Goal: Task Accomplishment & Management: Manage account settings

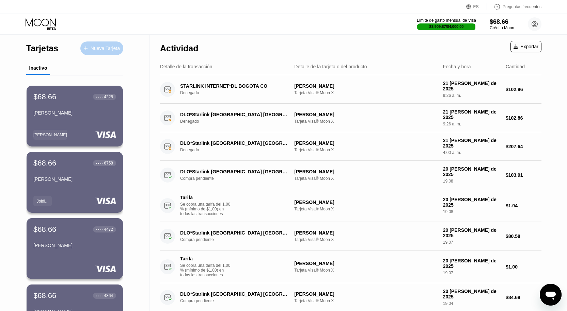
click at [106, 46] on font "Nueva Tarjeta" at bounding box center [105, 48] width 29 height 5
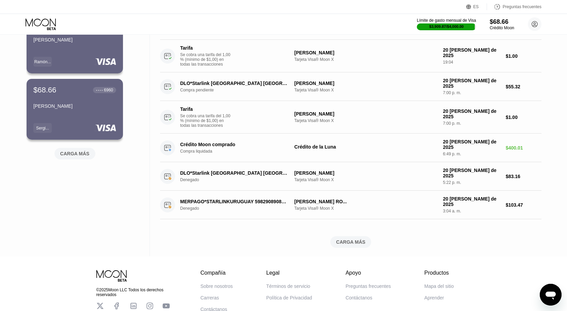
click at [85, 157] on font "CARGA MÁS" at bounding box center [74, 153] width 29 height 5
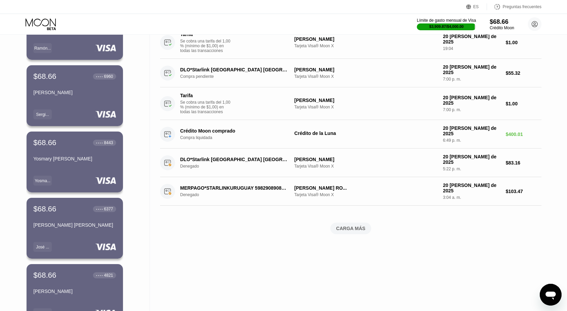
scroll to position [558, 0]
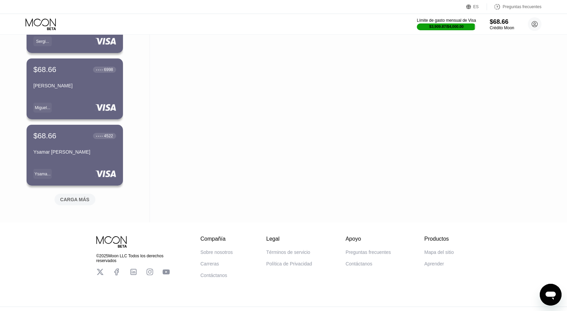
click at [70, 199] on font "CARGA MÁS" at bounding box center [74, 199] width 29 height 5
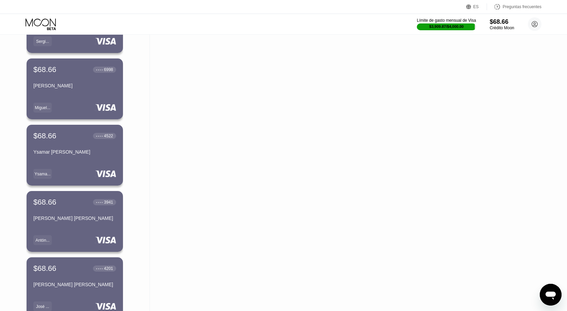
scroll to position [830, 0]
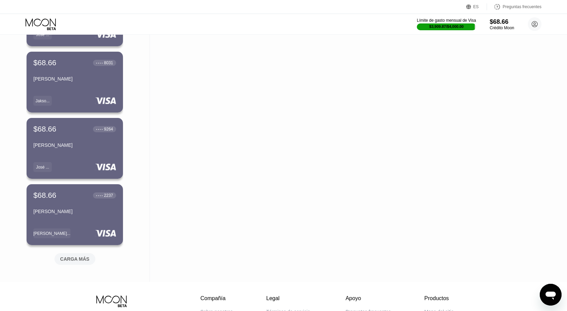
click at [62, 259] on font "CARGA MÁS" at bounding box center [74, 259] width 29 height 5
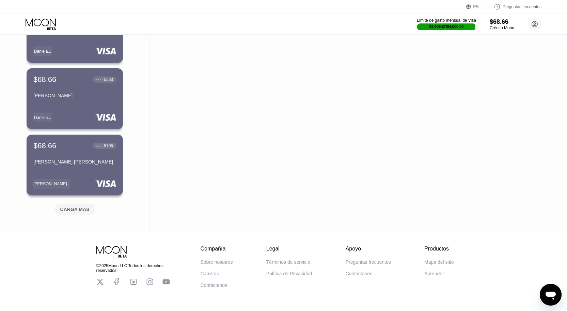
scroll to position [1215, 0]
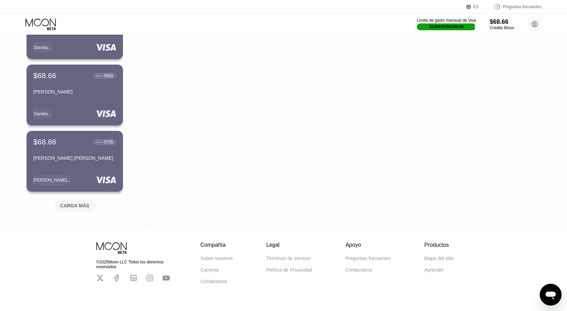
click at [75, 206] on font "CARGA MÁS" at bounding box center [74, 205] width 29 height 5
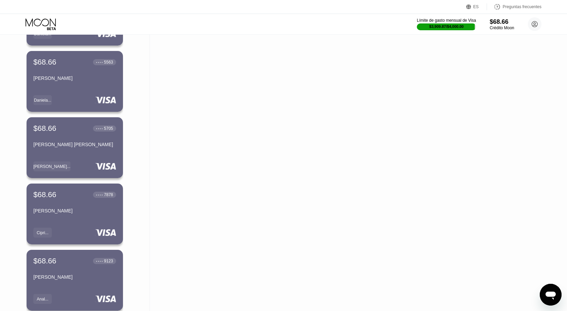
scroll to position [1501, 0]
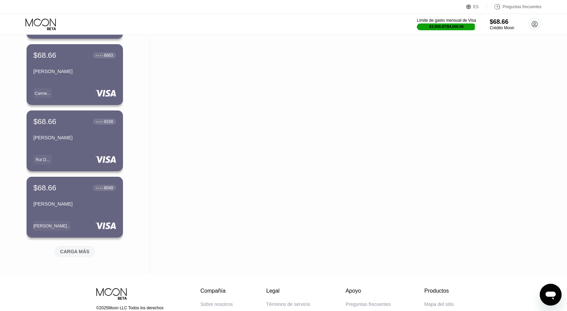
click at [79, 252] on font "CARGA MÁS" at bounding box center [74, 251] width 29 height 5
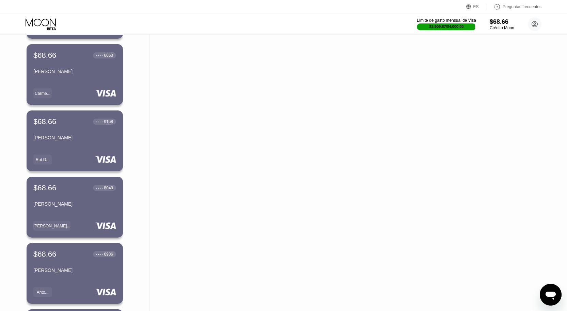
scroll to position [1753, 0]
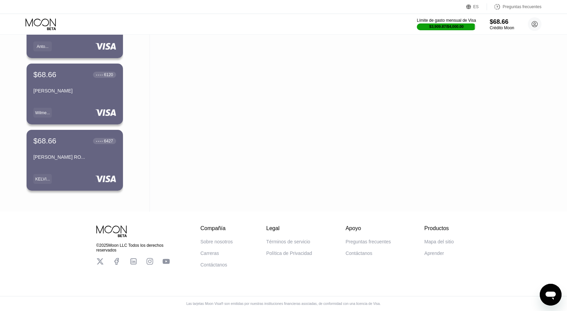
click at [106, 141] on div "● ● ● ● 6427" at bounding box center [104, 141] width 23 height 9
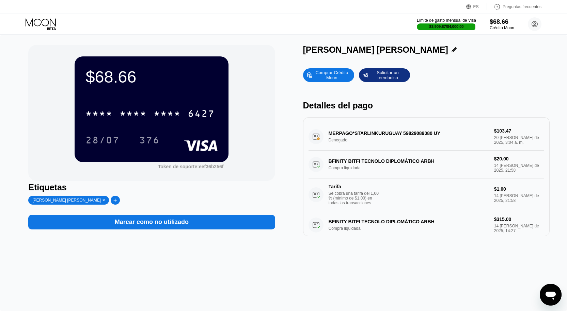
click at [221, 219] on div "Marcar como no utilizado" at bounding box center [151, 222] width 246 height 15
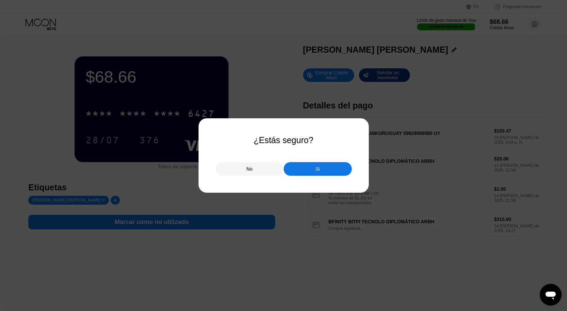
click at [295, 169] on div "Si" at bounding box center [317, 169] width 68 height 14
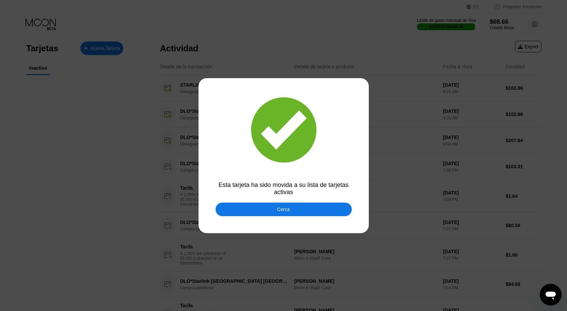
click at [258, 206] on div "Cerca" at bounding box center [283, 210] width 136 height 14
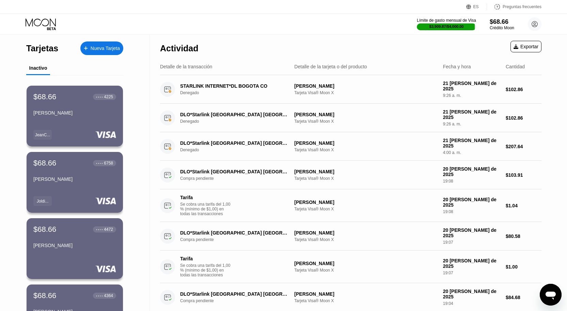
click at [42, 20] on icon at bounding box center [42, 24] width 32 height 12
click at [45, 24] on icon at bounding box center [42, 24] width 32 height 12
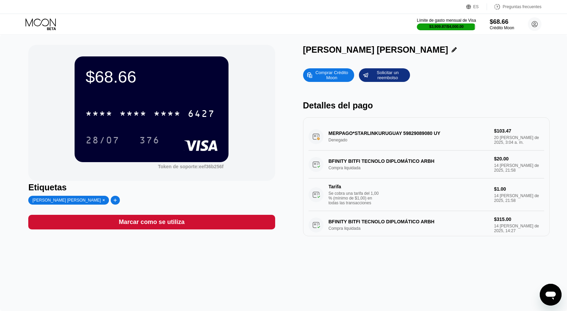
click at [167, 120] on font "*" at bounding box center [170, 114] width 7 height 11
click at [279, 99] on div "$68.66 4513 6500 2630 6427 28/07 376 Token de soporte: eef36b256f Etiquetas [PE…" at bounding box center [283, 141] width 510 height 192
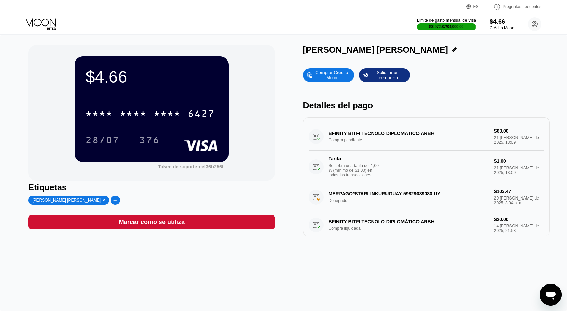
click at [481, 203] on div "MERPAGO*STARLINKURUGUAY 59829089080 UY Denegado $103.47 20 de agosto de 2025, 3…" at bounding box center [425, 197] width 235 height 28
click at [474, 208] on div "MERPAGO*STARLINKURUGUAY 59829089080 UY Denegado $103.47 20 de agosto de 2025, 3…" at bounding box center [425, 197] width 235 height 28
click at [408, 203] on div "MERPAGO*STARLINKURUGUAY 59829089080 UY Denegado $103.47 20 de agosto de 2025, 3…" at bounding box center [425, 197] width 235 height 28
